Goal: Information Seeking & Learning: Find specific page/section

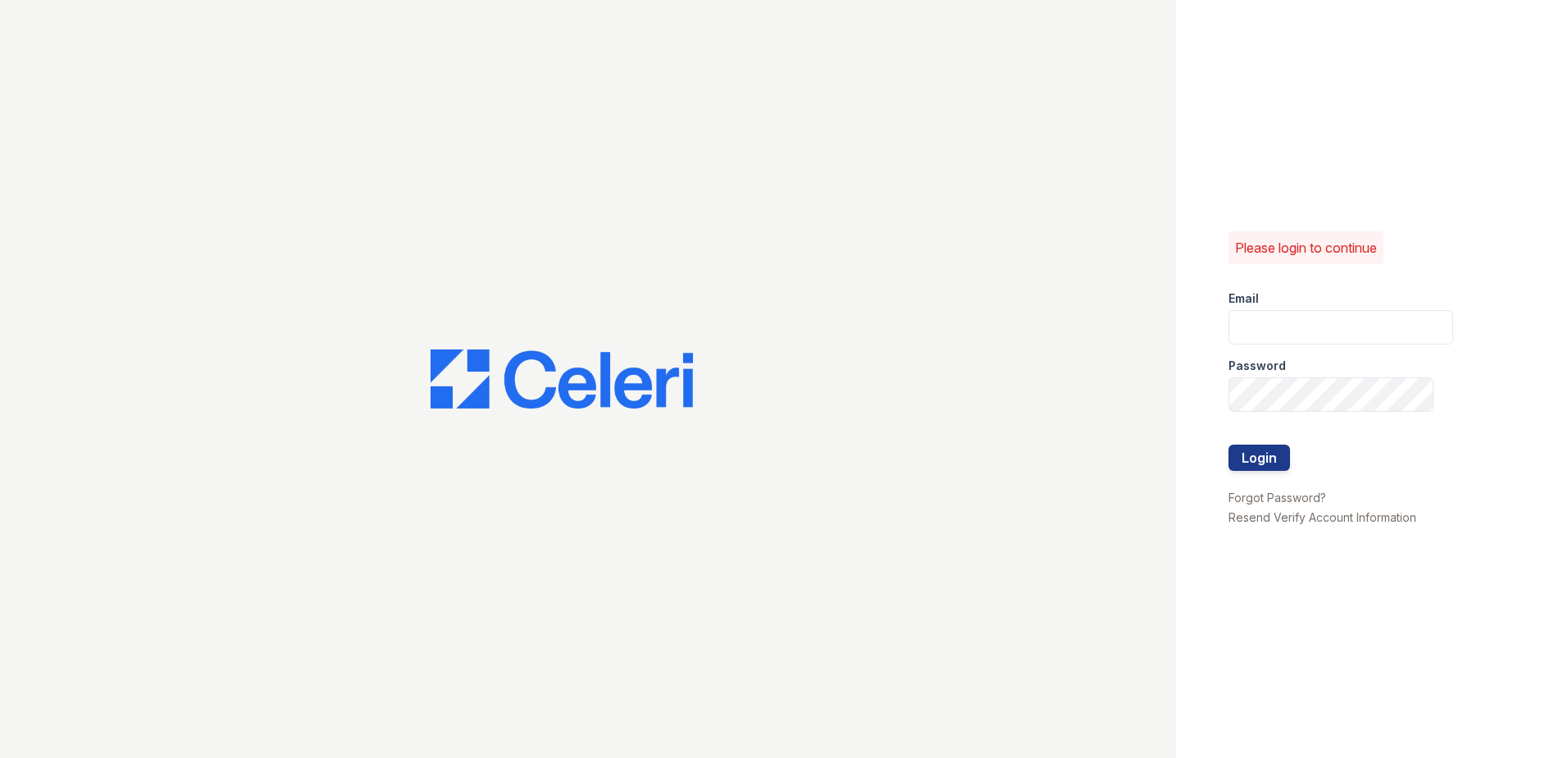
type input "taylormastel@spmlv.com"
click at [1260, 456] on button "Login" at bounding box center [1259, 458] width 61 height 26
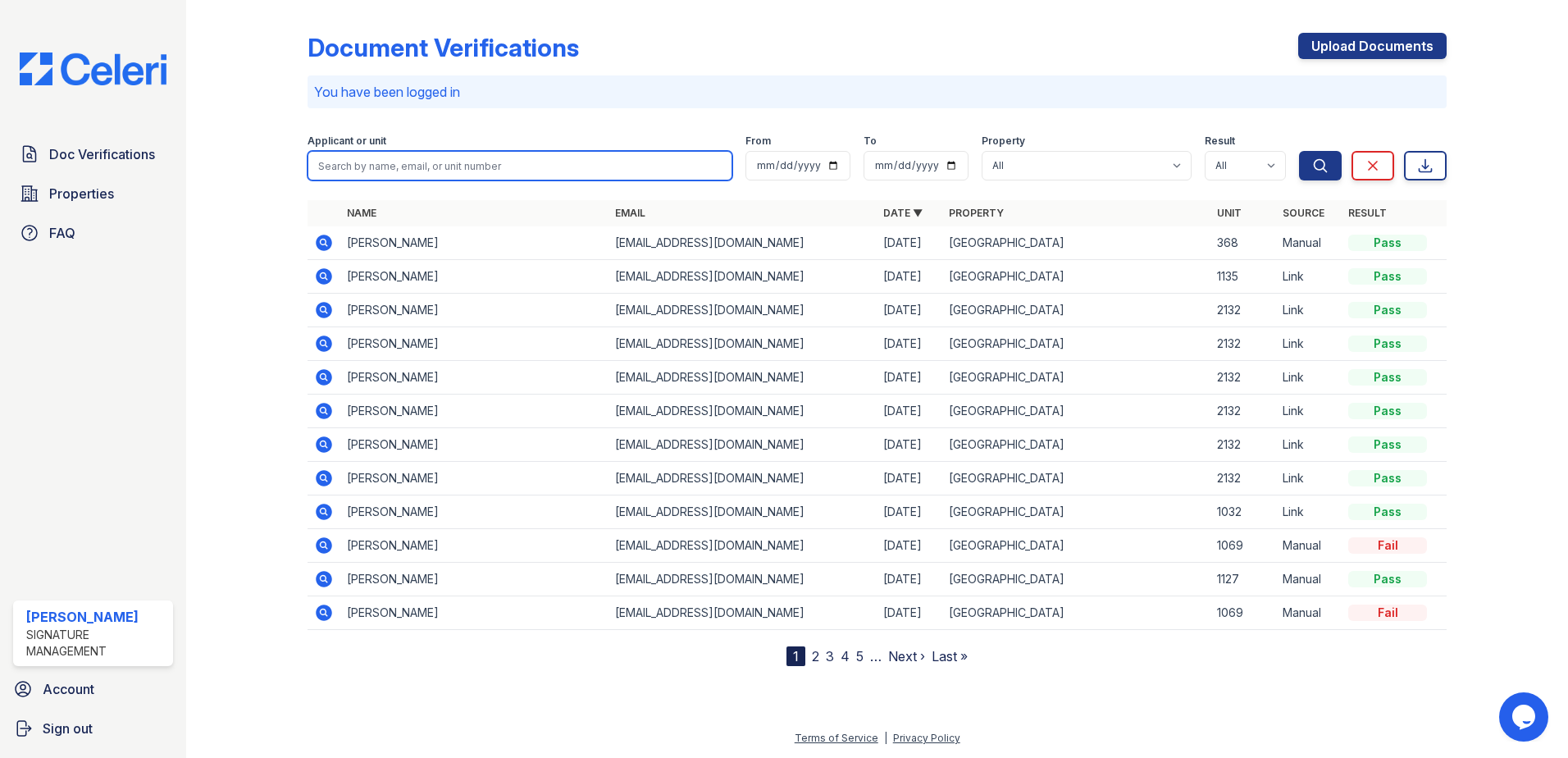
click at [565, 170] on input "search" at bounding box center [520, 166] width 424 height 30
type input "nic"
click at [1299, 151] on button "Search" at bounding box center [1321, 166] width 43 height 30
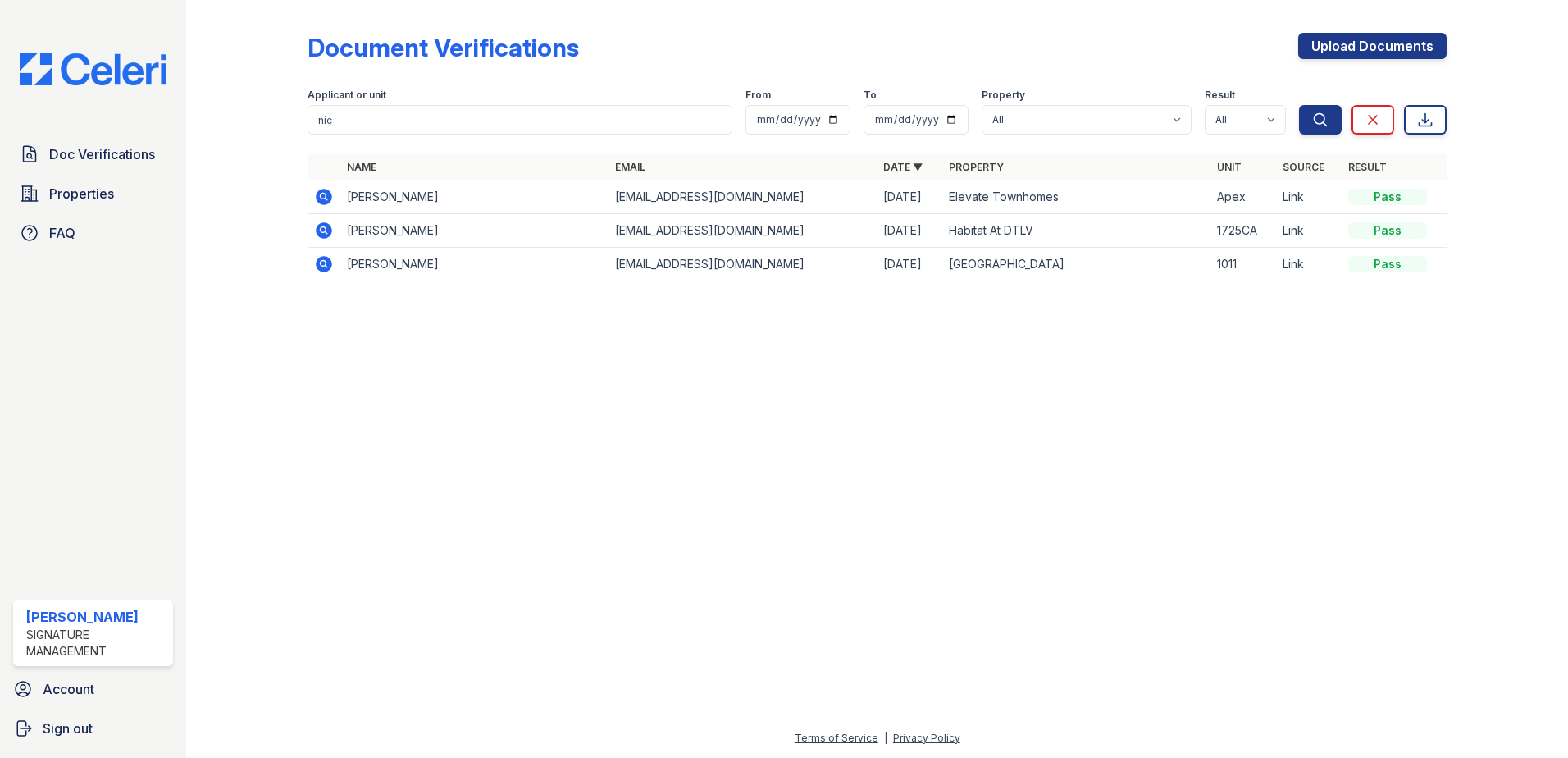
click at [614, 367] on div at bounding box center [877, 526] width 1330 height 405
click at [694, 429] on div at bounding box center [877, 526] width 1330 height 405
click at [404, 130] on input "nic" at bounding box center [520, 120] width 424 height 30
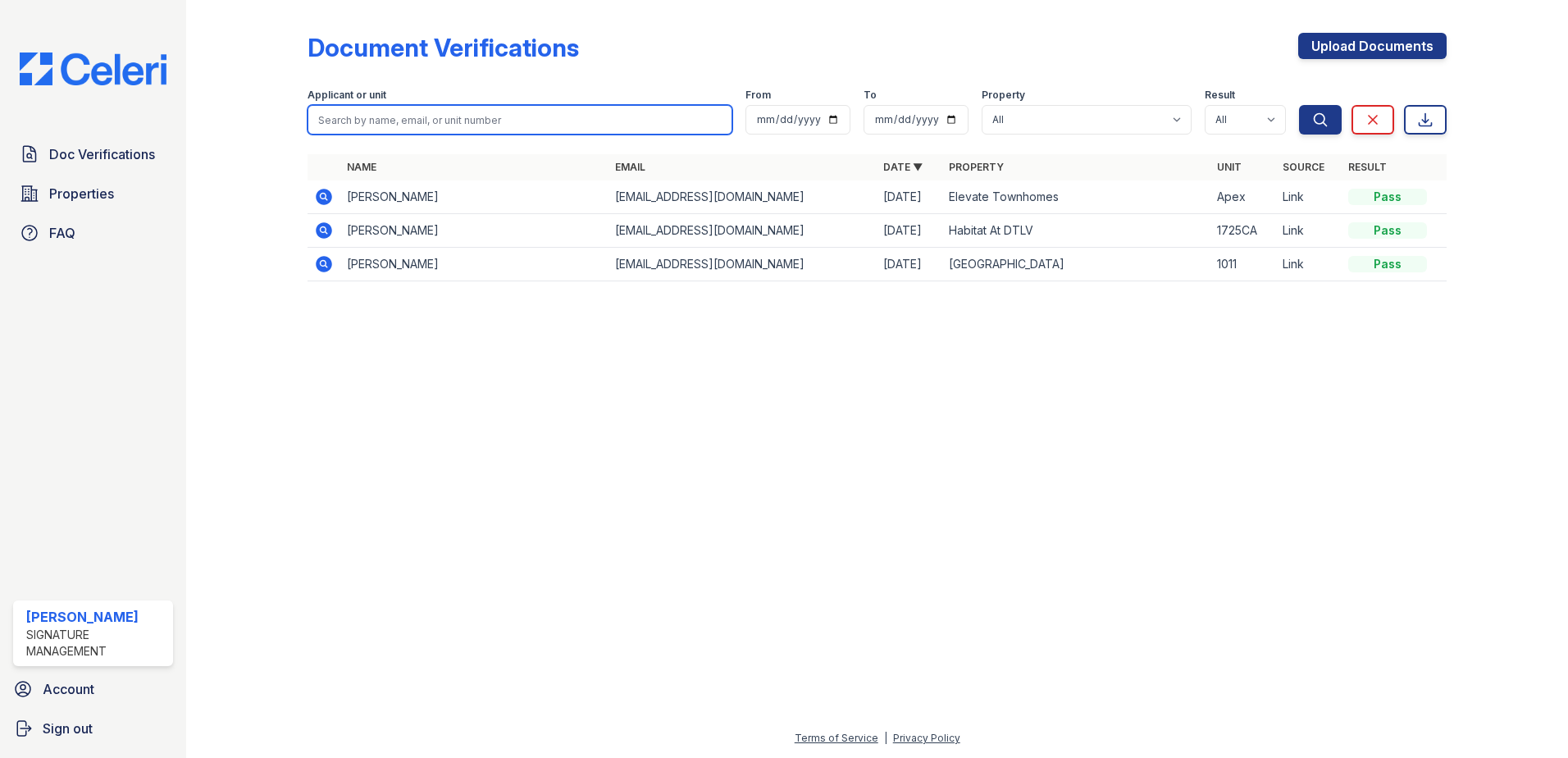
click at [1299, 105] on button "Search" at bounding box center [1321, 120] width 43 height 30
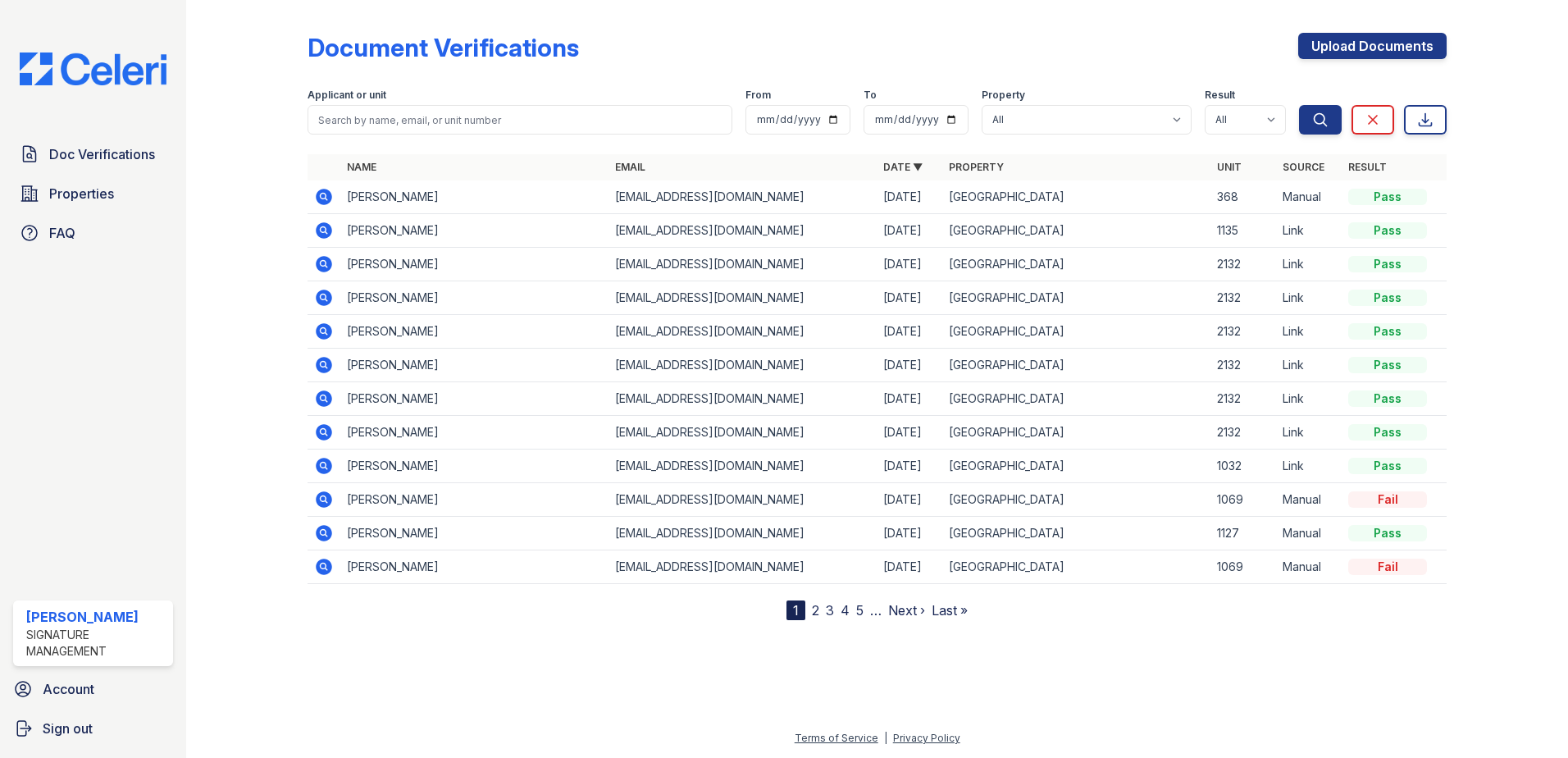
click at [243, 243] on div at bounding box center [260, 313] width 95 height 613
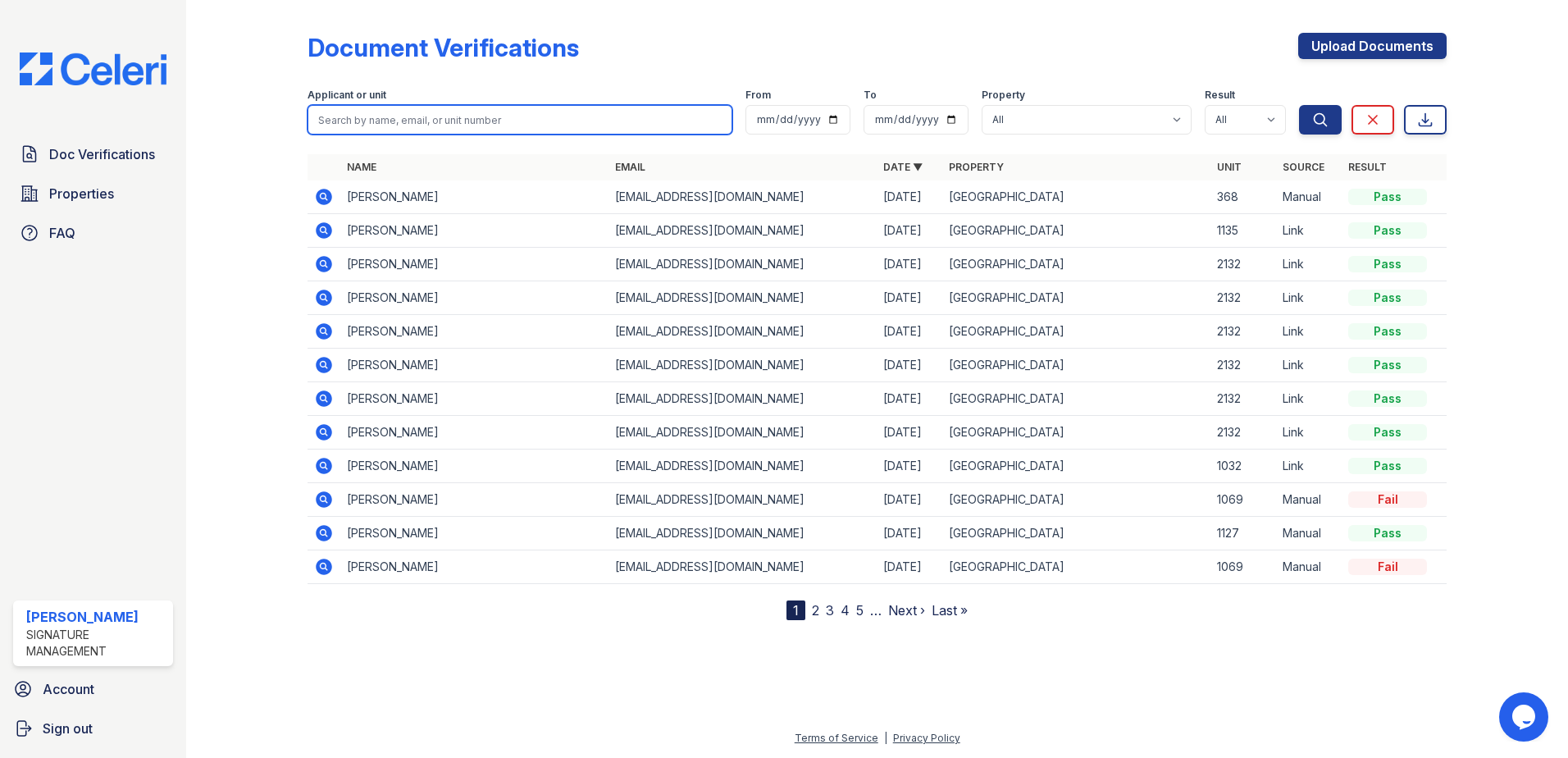
click at [463, 123] on input "search" at bounding box center [520, 120] width 424 height 30
type input "jor"
click at [1299, 105] on button "Search" at bounding box center [1321, 120] width 43 height 30
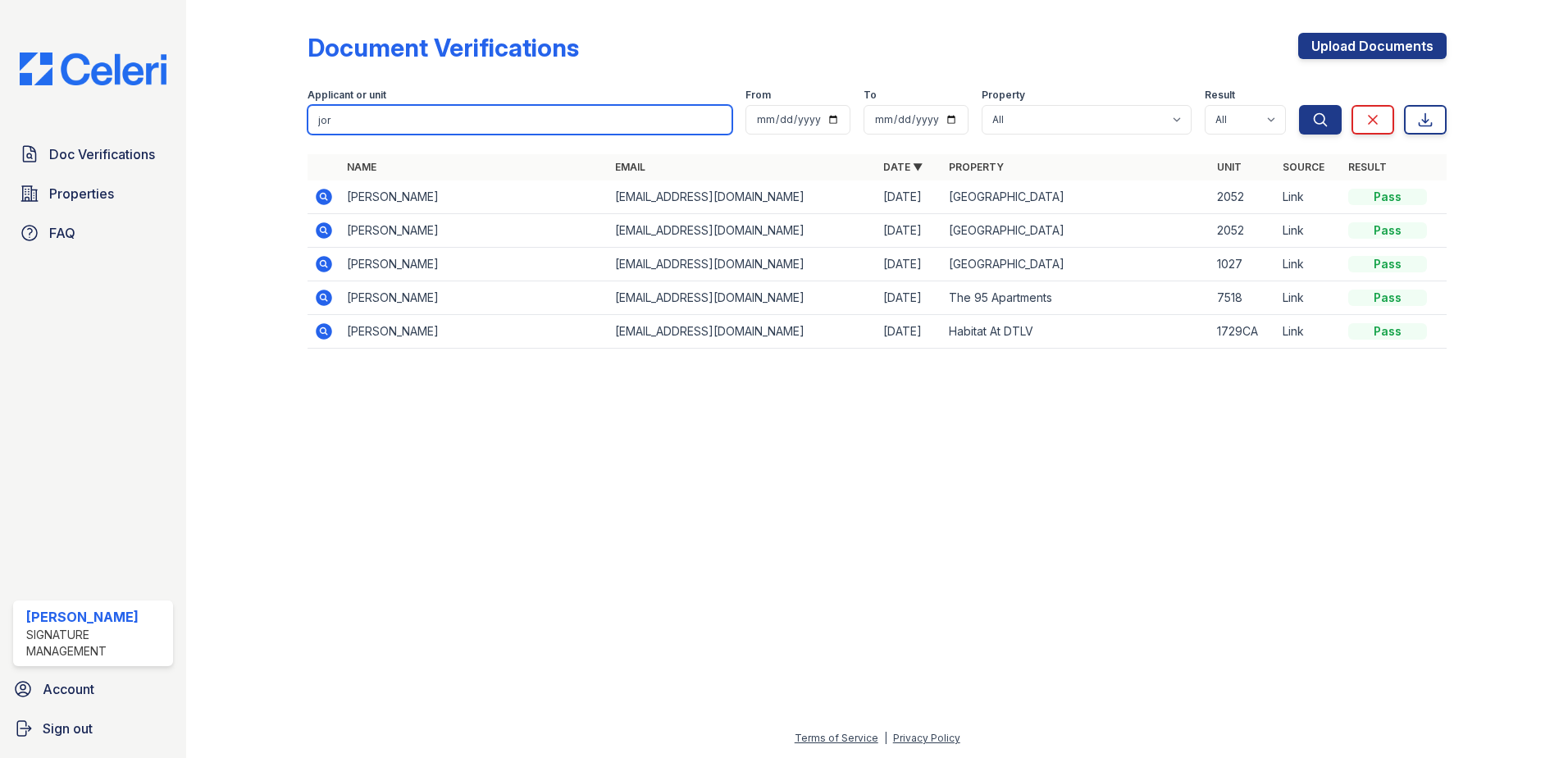
click at [461, 116] on input "jor" at bounding box center [520, 120] width 424 height 30
type input "nic"
click at [1299, 105] on button "Search" at bounding box center [1321, 120] width 43 height 30
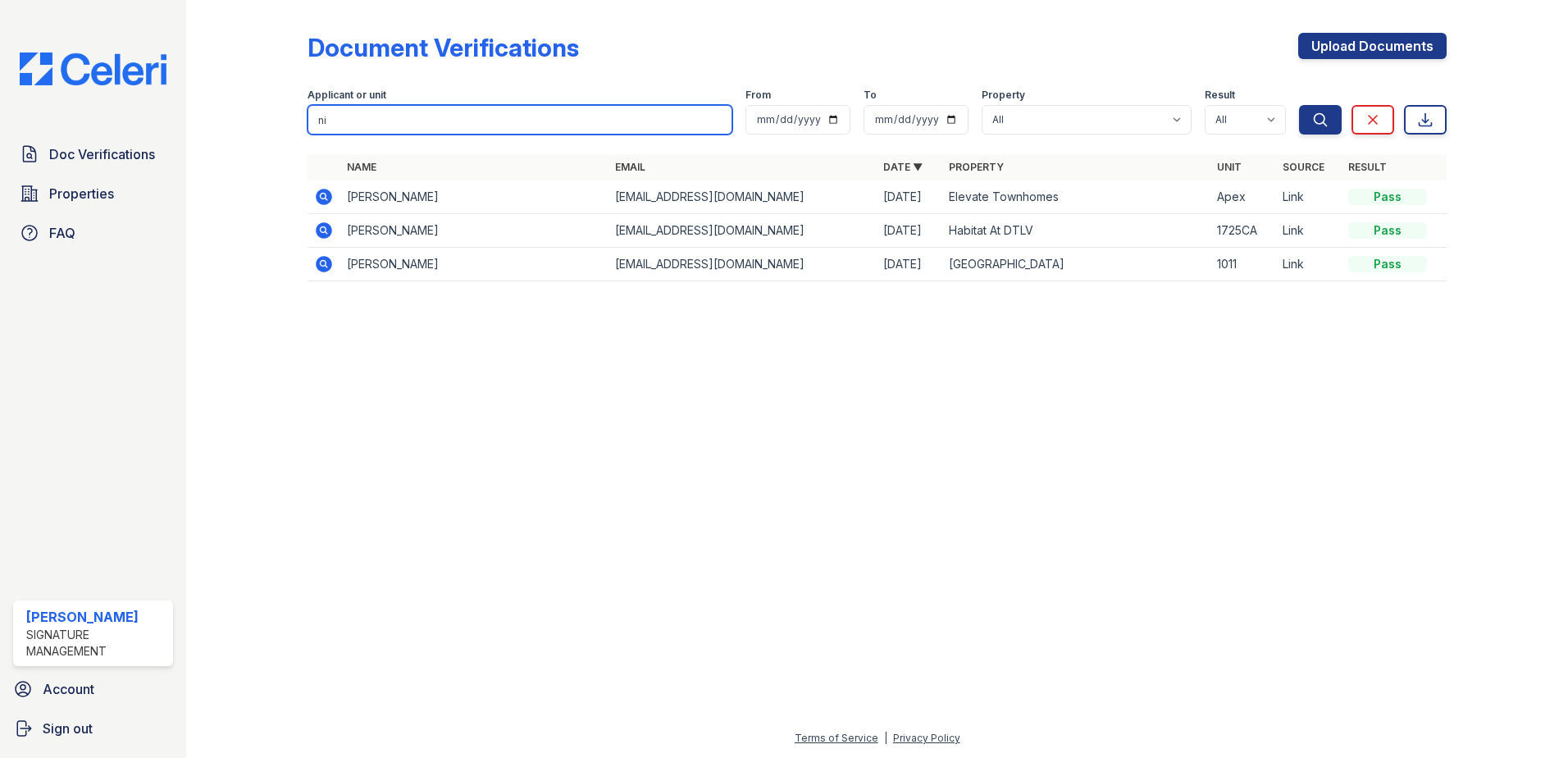
type input "n"
click at [1299, 105] on button "Search" at bounding box center [1321, 120] width 43 height 30
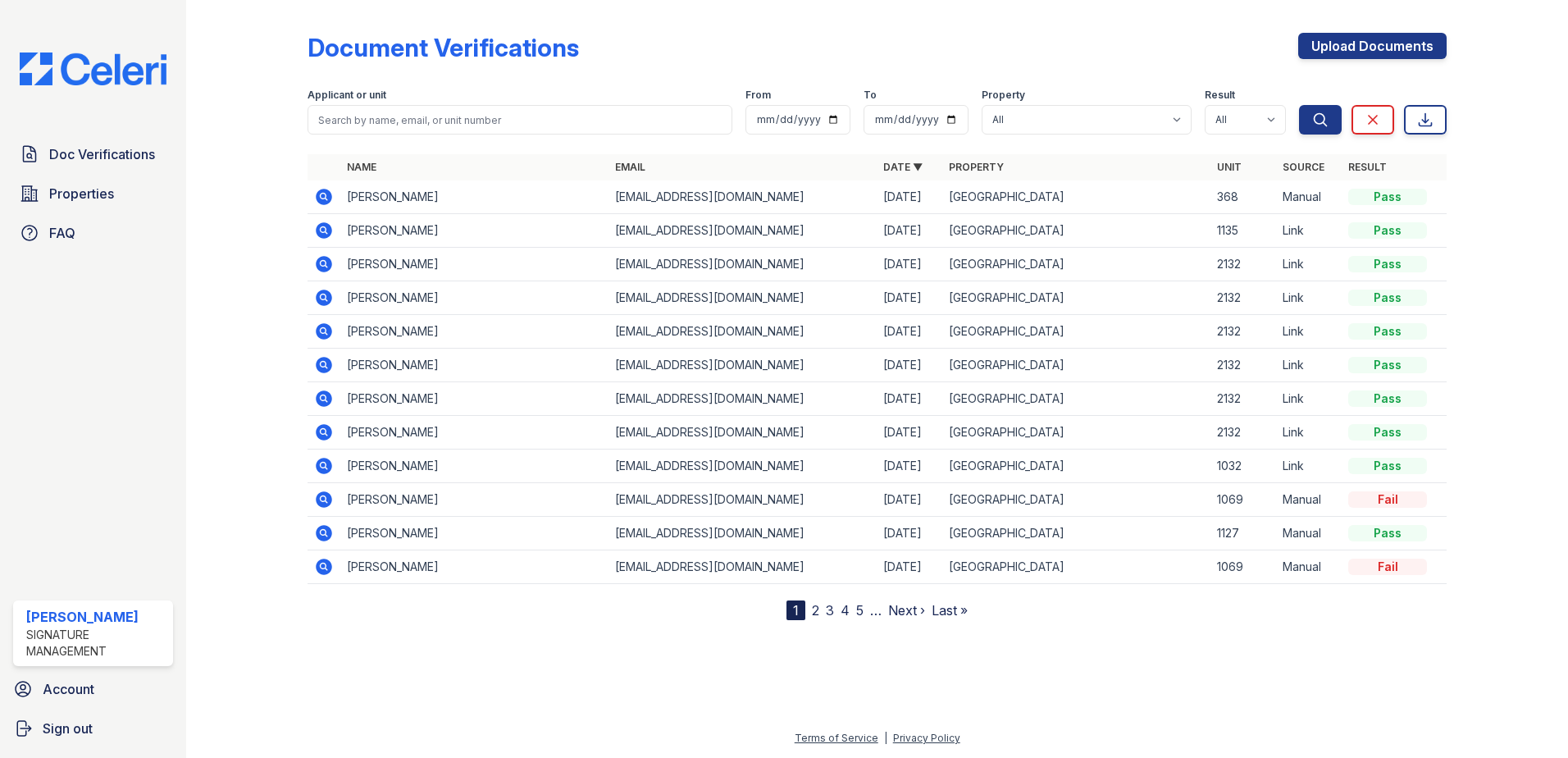
click at [244, 108] on div at bounding box center [260, 313] width 95 height 613
click at [668, 127] on input "search" at bounding box center [520, 120] width 424 height 30
type input "gam"
click at [1299, 105] on button "Search" at bounding box center [1321, 120] width 43 height 30
click at [259, 325] on div at bounding box center [260, 313] width 95 height 613
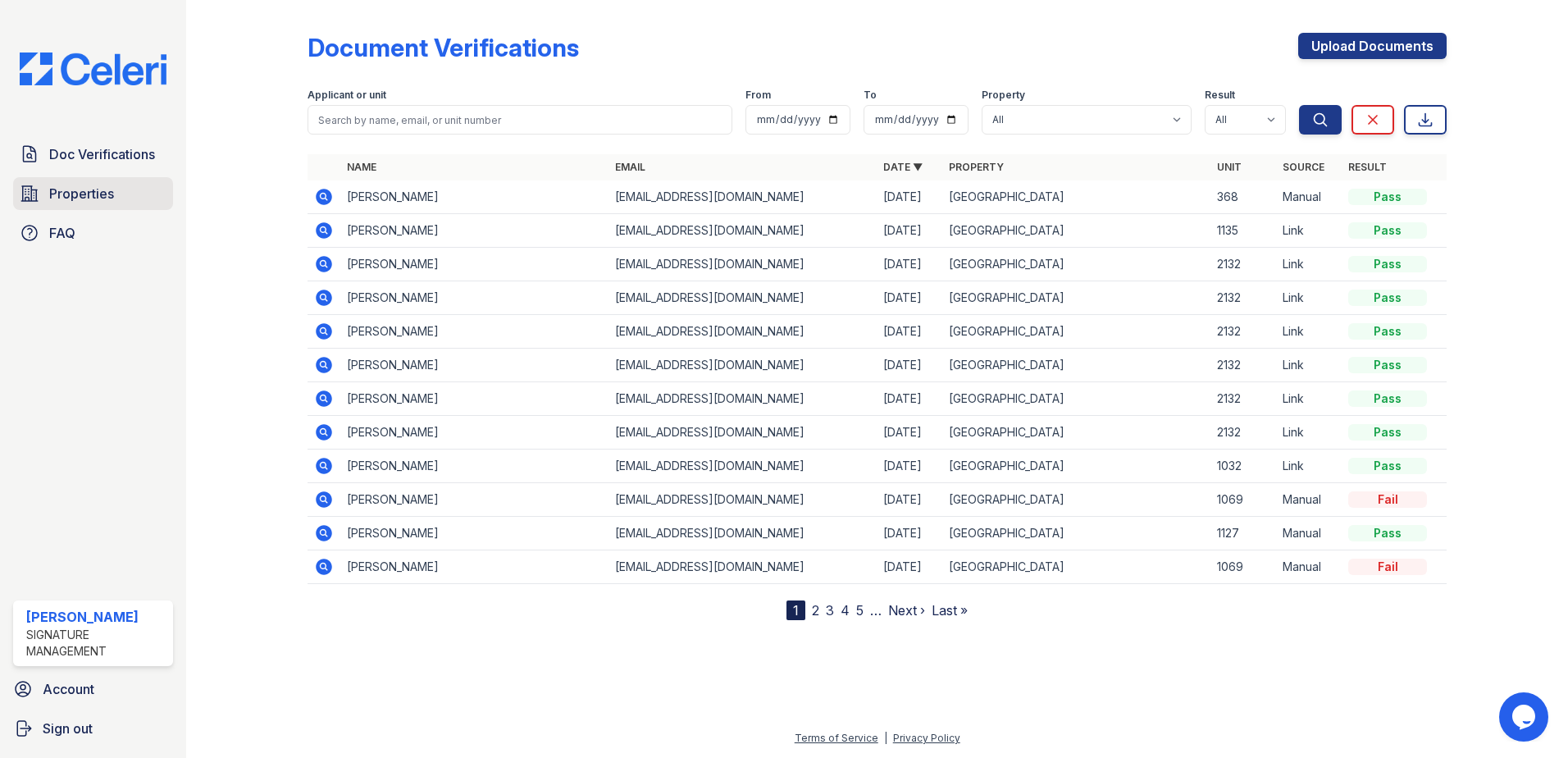
click at [108, 185] on span "Properties" at bounding box center [81, 194] width 65 height 20
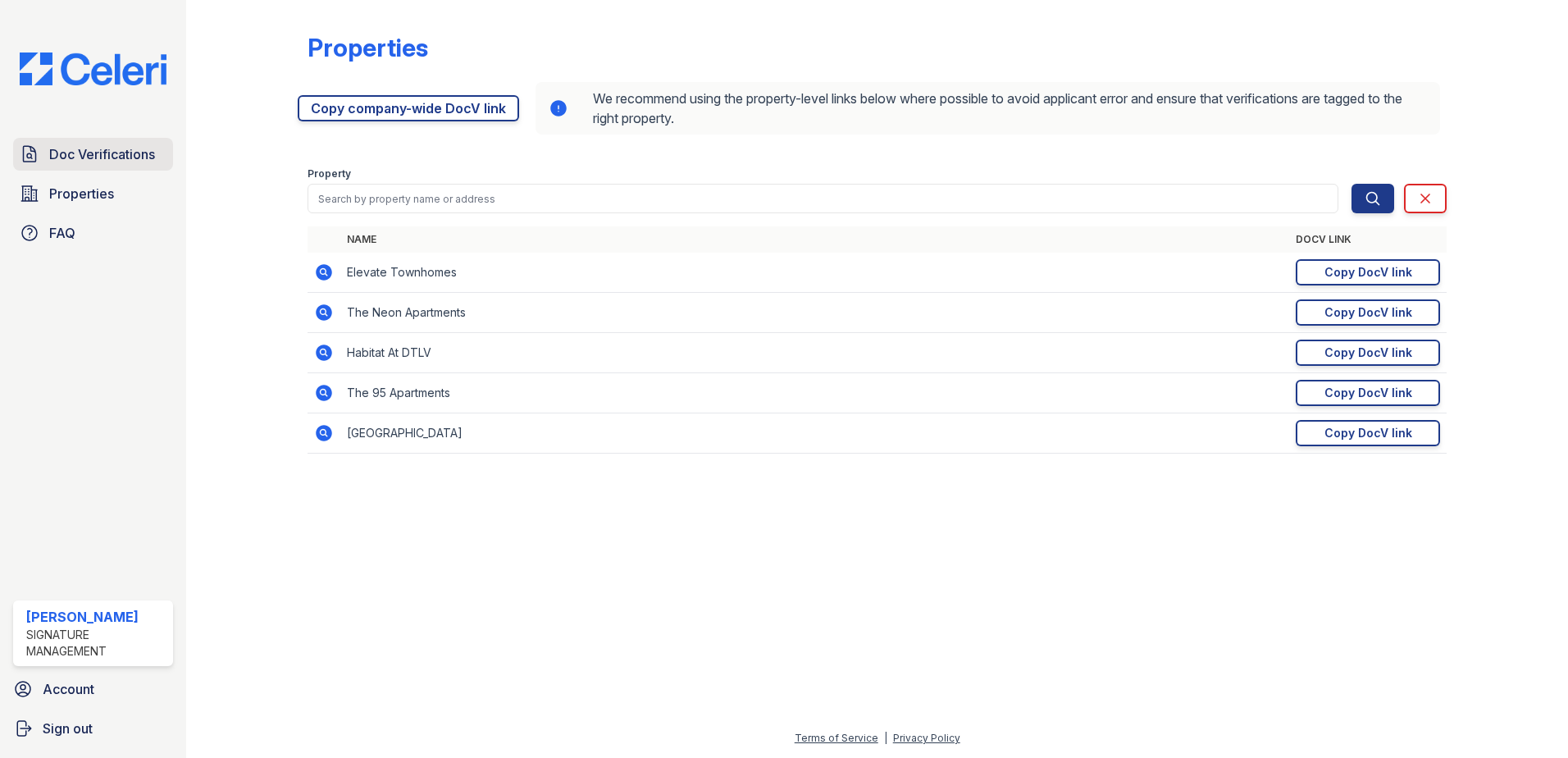
click at [108, 146] on span "Doc Verifications" at bounding box center [102, 154] width 106 height 20
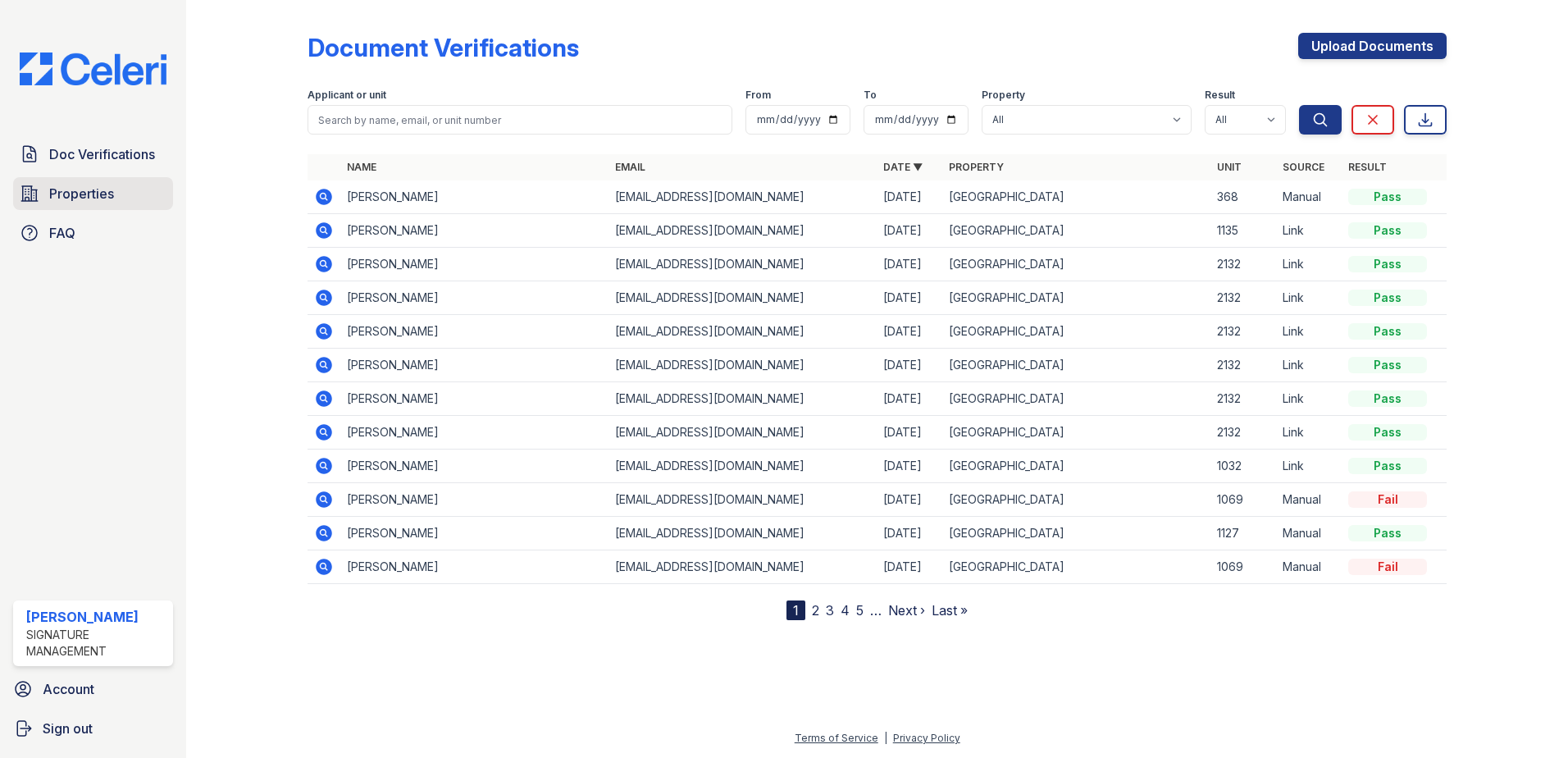
click at [104, 179] on link "Properties" at bounding box center [93, 194] width 160 height 33
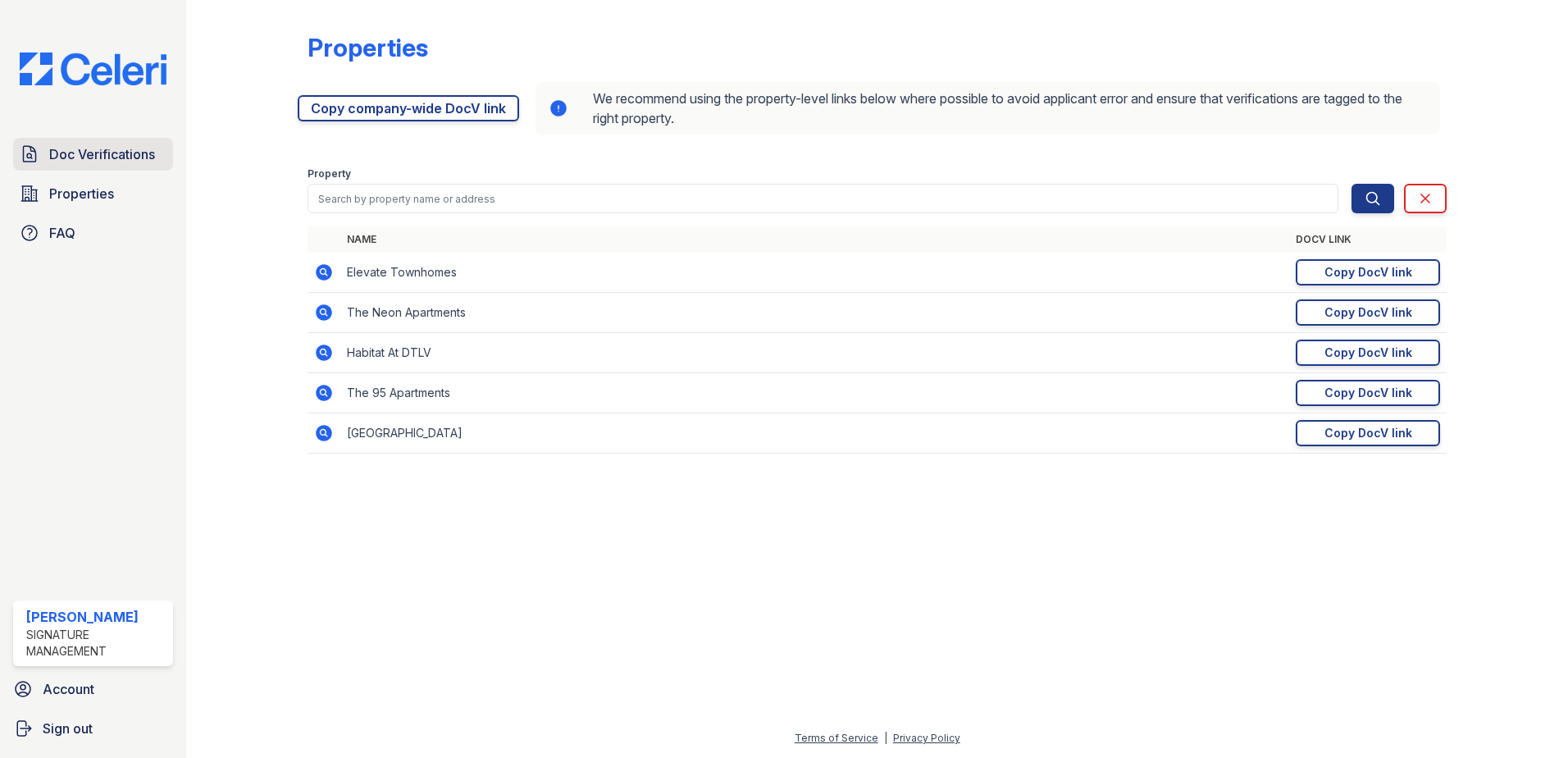
click at [157, 162] on link "Doc Verifications" at bounding box center [93, 155] width 160 height 33
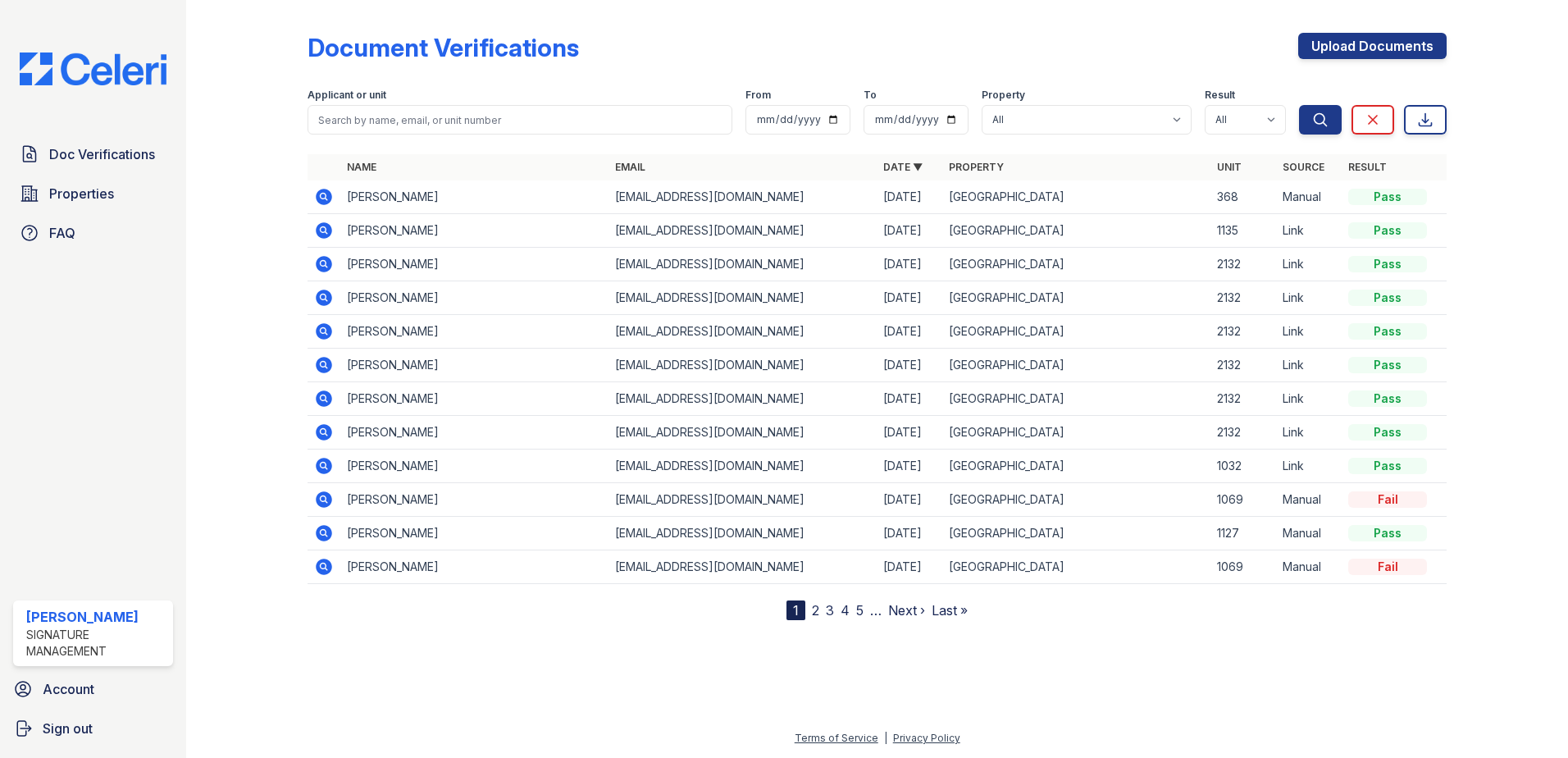
click at [953, 44] on div "Document Verifications Upload Documents" at bounding box center [877, 55] width 1139 height 43
click at [1009, 50] on div "Document Verifications Upload Documents" at bounding box center [877, 55] width 1139 height 43
